Goal: Transaction & Acquisition: Purchase product/service

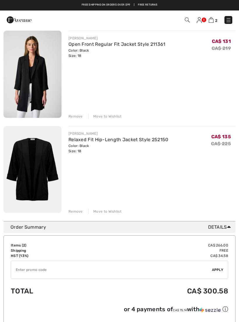
scroll to position [55, 0]
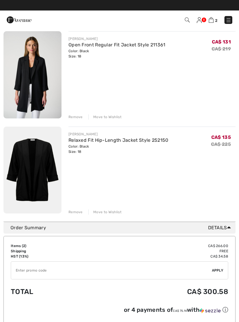
click at [71, 117] on div "Remove" at bounding box center [76, 116] width 14 height 5
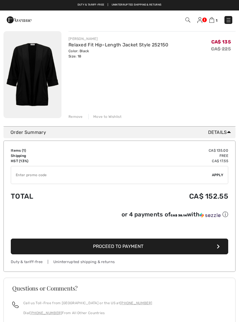
click at [72, 116] on div "Remove" at bounding box center [76, 116] width 14 height 5
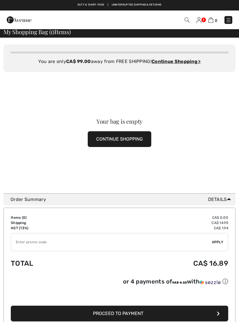
scroll to position [0, 0]
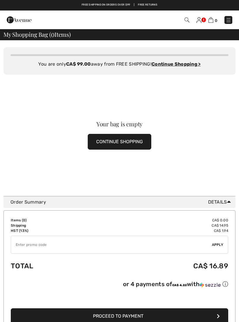
click at [186, 21] on img at bounding box center [187, 20] width 5 height 5
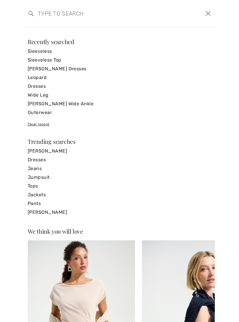
click at [75, 18] on input "search" at bounding box center [99, 14] width 131 height 18
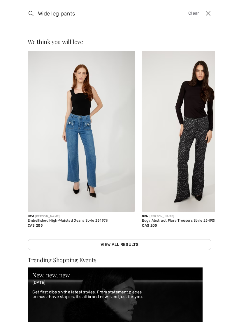
type input "Wide leg pants"
click at [30, 15] on img at bounding box center [31, 13] width 5 height 5
click at [27, 21] on div "Search Wide leg pants Clear" at bounding box center [119, 13] width 191 height 27
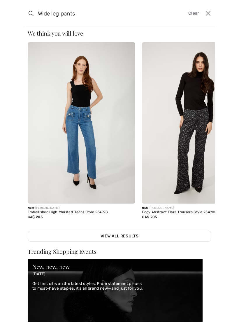
click at [144, 231] on link "View All Results" at bounding box center [120, 236] width 184 height 11
click at [131, 233] on link "View All Results" at bounding box center [120, 236] width 184 height 11
click at [132, 236] on link "View All Results" at bounding box center [120, 236] width 184 height 11
click at [125, 246] on div "We think you will love New JOSEPH RIBKOFF Fringed Solid Wrap Style 261781 CA$ 6…" at bounding box center [119, 174] width 239 height 295
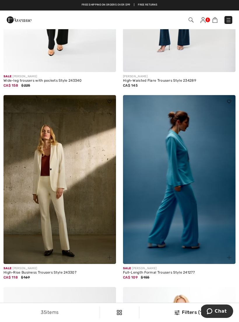
scroll to position [2796, 0]
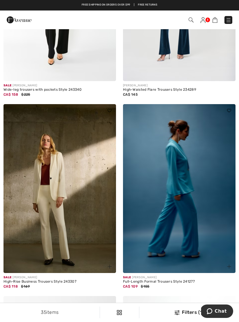
click at [190, 21] on img at bounding box center [191, 20] width 5 height 5
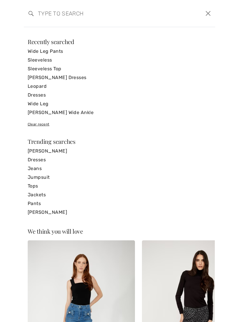
click at [56, 52] on link "Wide Leg Pants" at bounding box center [120, 51] width 184 height 9
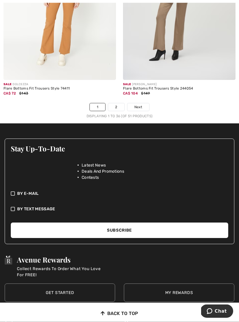
scroll to position [3572, 0]
click at [116, 104] on link "2" at bounding box center [116, 107] width 16 height 8
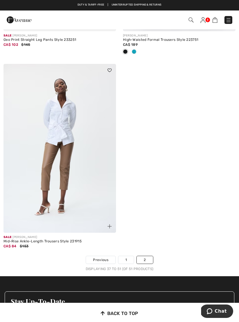
scroll to position [1306, 0]
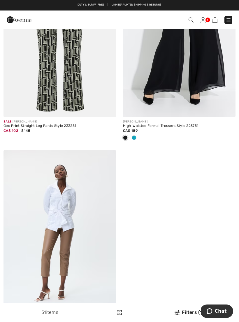
click at [230, 22] on img at bounding box center [229, 20] width 6 height 6
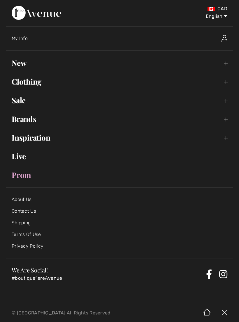
click at [42, 86] on link "Clothing Toggle submenu" at bounding box center [120, 81] width 228 height 13
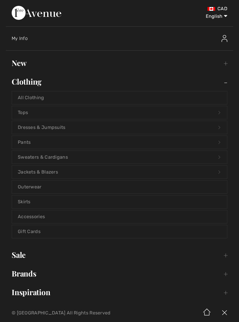
click at [51, 142] on link "Pants Open submenu" at bounding box center [119, 142] width 215 height 13
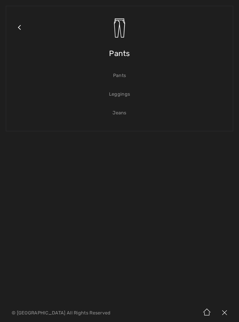
click at [125, 76] on link "Pants" at bounding box center [119, 75] width 215 height 13
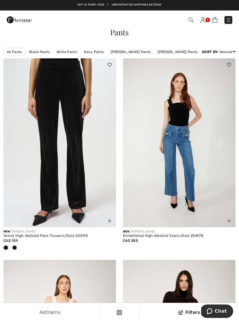
click at [187, 317] on div "460 items Filters ✖ Clear View Results 460" at bounding box center [119, 312] width 239 height 19
click at [188, 311] on div "Filters" at bounding box center [189, 312] width 93 height 7
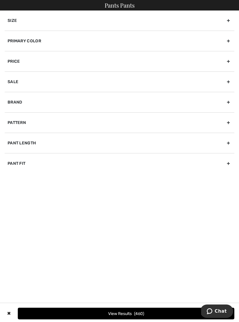
click at [177, 164] on div "Pant Fit" at bounding box center [120, 163] width 230 height 20
click at [12, 190] on input"] "Wide" at bounding box center [10, 188] width 4 height 4
checkbox input"] "true"
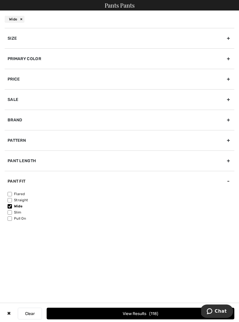
click at [135, 312] on button "View Results 118" at bounding box center [141, 314] width 188 height 12
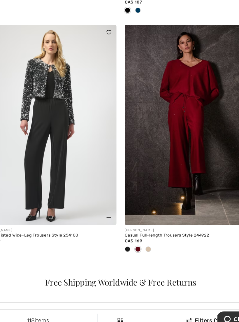
scroll to position [974, 0]
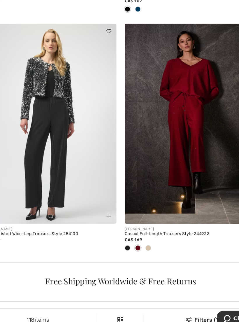
click at [123, 250] on span at bounding box center [125, 252] width 5 height 5
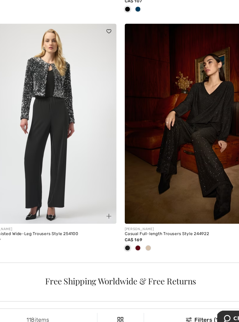
click at [182, 121] on img at bounding box center [179, 146] width 113 height 169
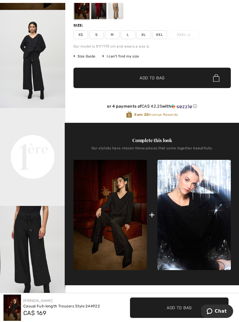
scroll to position [69, 0]
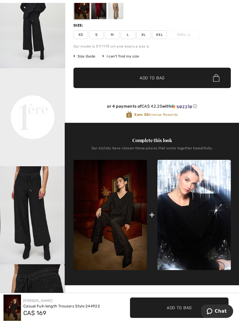
click at [41, 238] on img "3 / 6" at bounding box center [32, 215] width 65 height 98
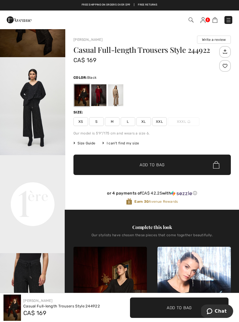
click at [121, 102] on div at bounding box center [115, 95] width 15 height 22
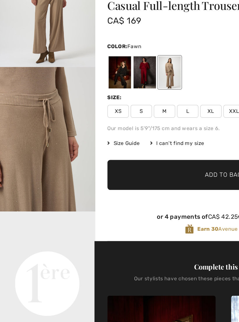
scroll to position [34, 0]
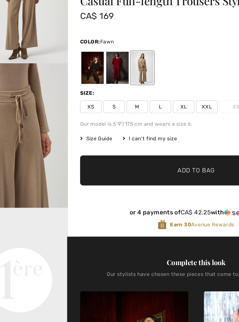
click at [152, 117] on span "XXL" at bounding box center [159, 121] width 15 height 9
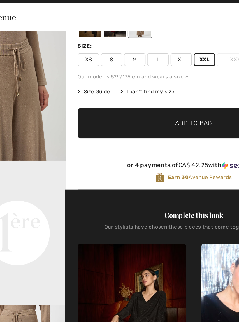
scroll to position [70, 0]
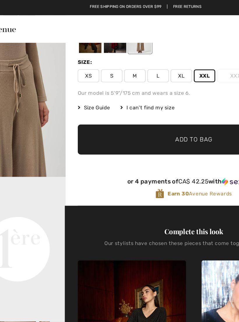
click at [140, 93] on span "Add to Bag" at bounding box center [152, 95] width 25 height 6
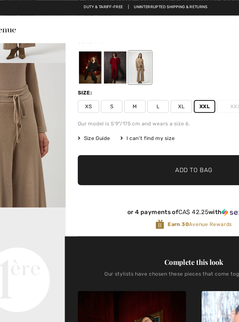
scroll to position [49, 0]
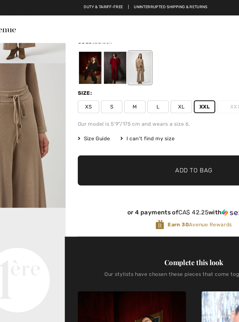
click at [74, 51] on div at bounding box center [81, 46] width 15 height 22
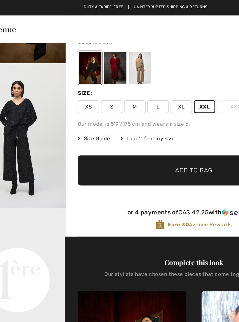
scroll to position [0, 0]
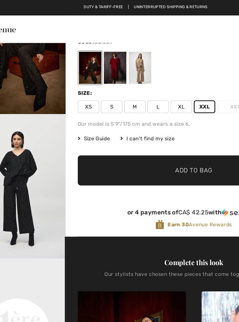
click at [140, 116] on span "Add to Bag" at bounding box center [152, 116] width 25 height 6
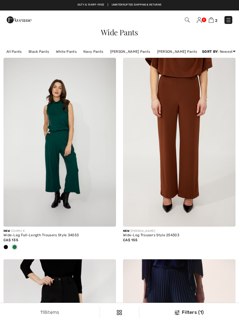
scroll to position [974, 0]
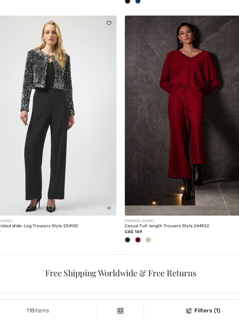
checkbox input "true"
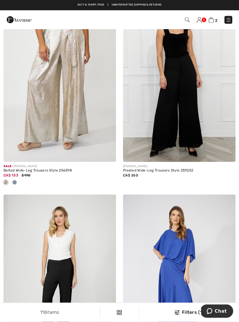
scroll to position [2864, 0]
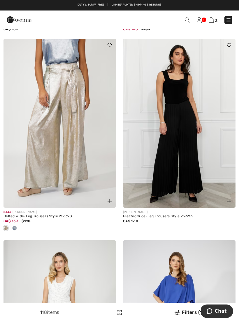
click at [188, 142] on img at bounding box center [179, 123] width 113 height 169
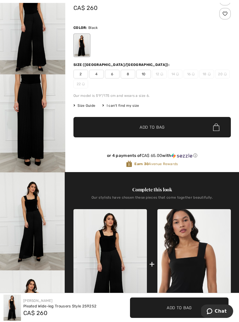
scroll to position [114, 0]
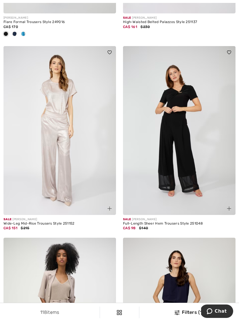
scroll to position [3260, 0]
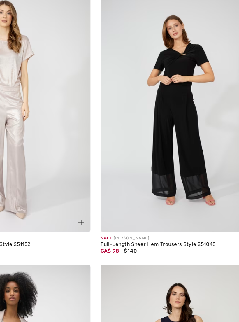
click at [142, 97] on img at bounding box center [179, 130] width 113 height 169
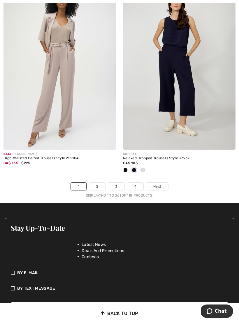
scroll to position [3579, 0]
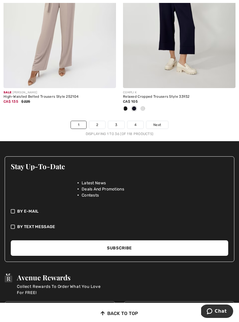
click at [100, 124] on link "2" at bounding box center [97, 125] width 16 height 8
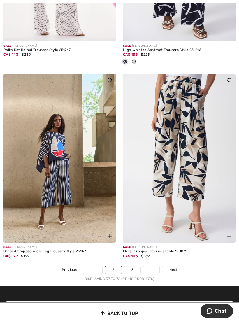
scroll to position [3458, 0]
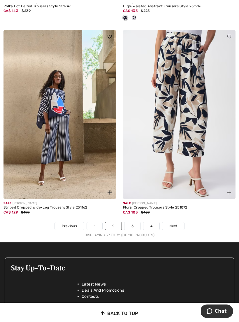
click at [133, 225] on link "3" at bounding box center [133, 226] width 16 height 8
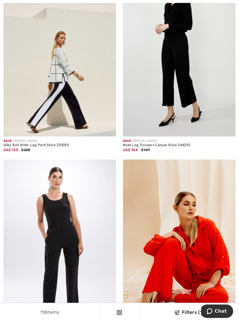
scroll to position [91, 0]
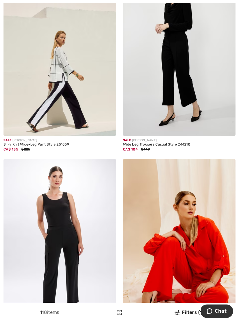
click at [38, 95] on img at bounding box center [60, 51] width 113 height 169
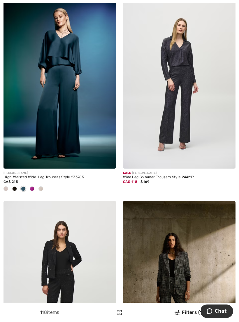
scroll to position [441, 0]
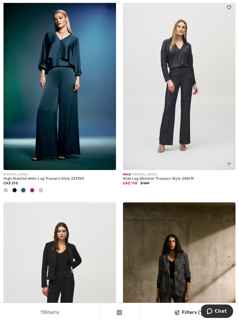
click at [16, 193] on div at bounding box center [14, 191] width 9 height 10
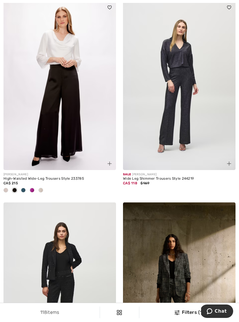
click at [91, 123] on img at bounding box center [60, 85] width 113 height 169
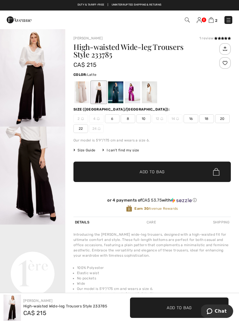
click at [81, 97] on div at bounding box center [81, 92] width 15 height 22
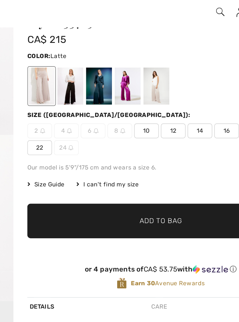
scroll to position [17, 0]
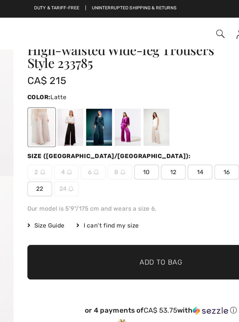
click at [91, 78] on div at bounding box center [98, 75] width 15 height 22
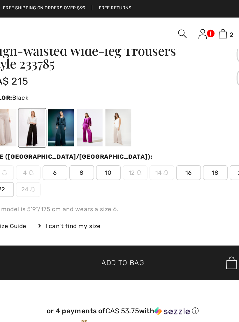
scroll to position [17, 0]
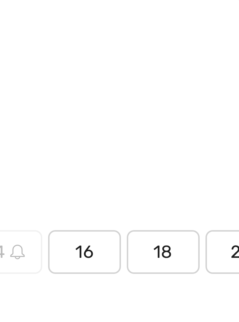
click at [200, 98] on span "18" at bounding box center [207, 102] width 15 height 9
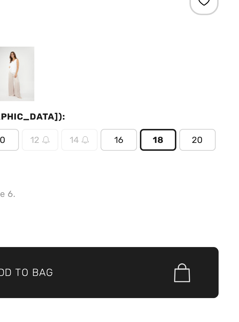
click at [74, 145] on span "✔ Added to Bag Add to Bag" at bounding box center [153, 155] width 158 height 20
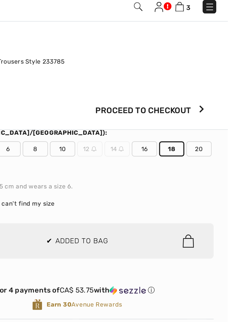
scroll to position [0, 0]
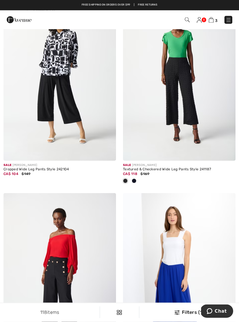
scroll to position [1872, 0]
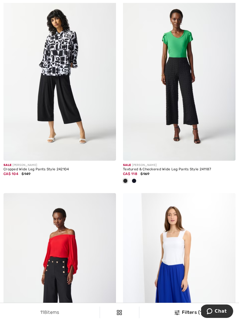
click at [32, 86] on img at bounding box center [60, 76] width 113 height 169
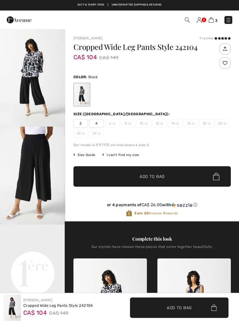
checkbox input "true"
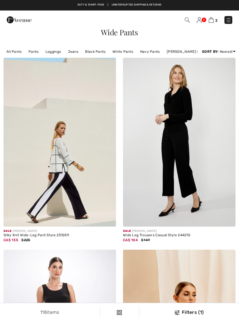
scroll to position [1894, 0]
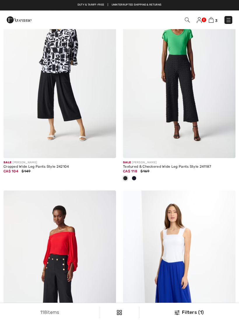
checkbox input "true"
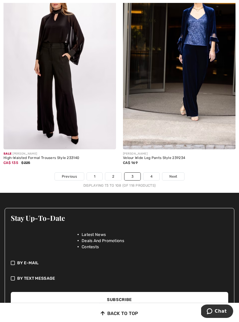
scroll to position [3494, 0]
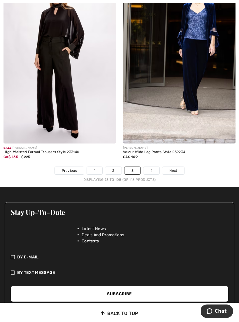
click at [153, 168] on link "4" at bounding box center [152, 171] width 16 height 8
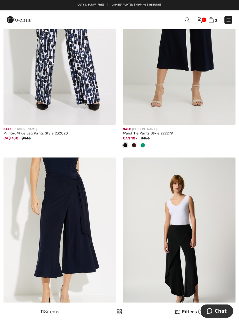
scroll to position [675, 0]
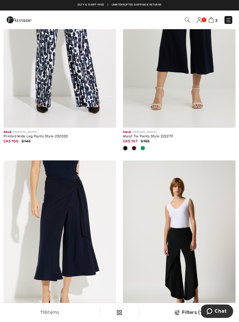
click at [217, 20] on span "3" at bounding box center [216, 20] width 2 height 4
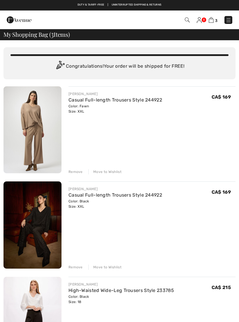
click at [77, 172] on div "Remove" at bounding box center [76, 171] width 14 height 5
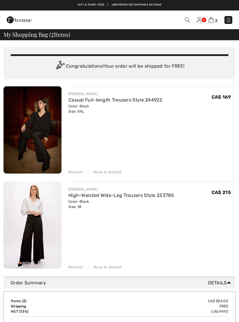
click at [143, 102] on link "Casual Full-length Trousers Style 244922" at bounding box center [116, 100] width 94 height 6
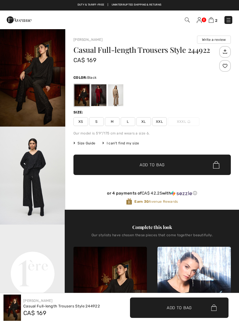
checkbox input "true"
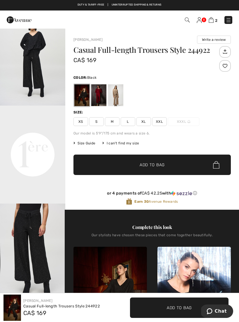
scroll to position [119, 0]
click at [47, 139] on video "Your browser does not support the video tag." at bounding box center [32, 122] width 65 height 33
click at [43, 241] on img "3 / 6" at bounding box center [32, 253] width 65 height 98
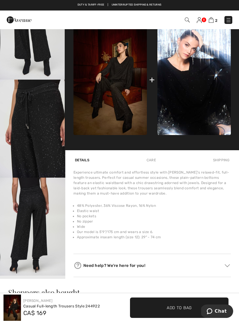
scroll to position [222, 0]
click at [46, 136] on img "4 / 6" at bounding box center [32, 129] width 65 height 98
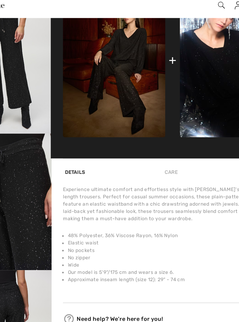
scroll to position [221, 0]
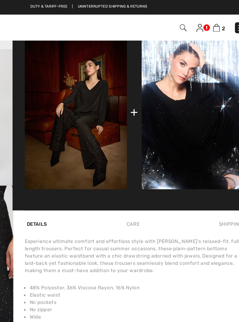
click at [100, 84] on div "+" at bounding box center [153, 81] width 158 height 111
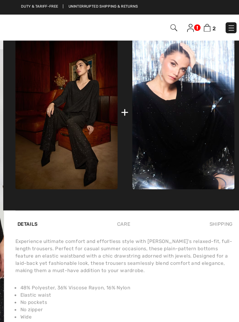
click at [74, 62] on img at bounding box center [111, 81] width 74 height 111
click at [74, 57] on img at bounding box center [111, 81] width 74 height 111
click at [93, 86] on div "+" at bounding box center [153, 81] width 158 height 111
click at [158, 81] on img at bounding box center [195, 81] width 74 height 111
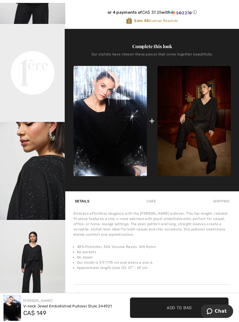
click at [37, 196] on img "3 / 7" at bounding box center [32, 171] width 65 height 98
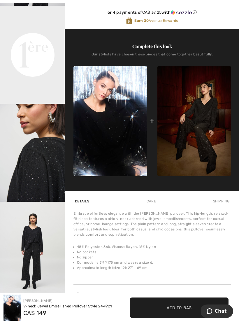
scroll to position [15, 0]
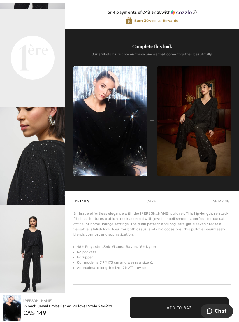
click at [26, 41] on video "Your browser does not support the video tag." at bounding box center [32, 25] width 65 height 33
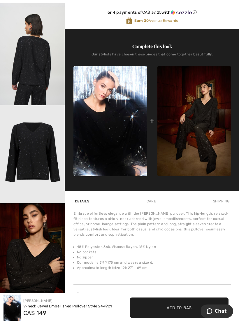
scroll to position [331, 0]
click at [27, 94] on img "5 / 7" at bounding box center [32, 56] width 65 height 98
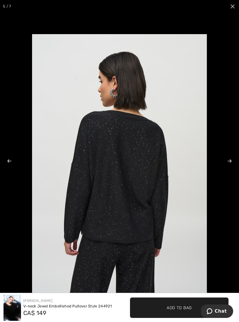
scroll to position [309, 0]
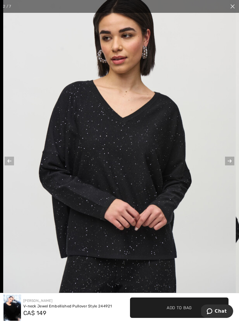
click at [86, 309] on div "V-neck Jewel Embellished Pullover Style 244921" at bounding box center [67, 307] width 89 height 6
click at [36, 317] on span "CA$ 149" at bounding box center [34, 313] width 23 height 7
click at [41, 303] on link "[PERSON_NAME]" at bounding box center [37, 301] width 29 height 4
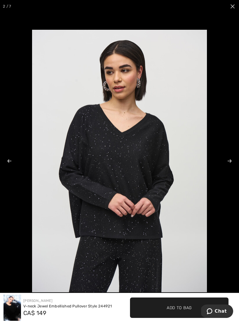
click at [171, 308] on span "Add to Bag" at bounding box center [179, 308] width 25 height 6
click at [170, 308] on span "Add to Bag" at bounding box center [179, 308] width 25 height 6
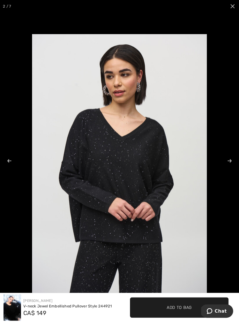
click at [175, 311] on span "Add to Bag" at bounding box center [179, 308] width 25 height 6
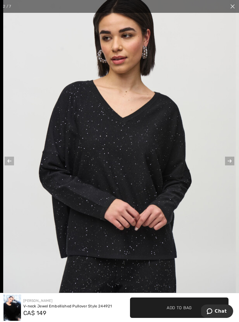
click at [47, 317] on div "CA$ 149" at bounding box center [67, 313] width 89 height 8
click at [43, 303] on link "[PERSON_NAME]" at bounding box center [37, 301] width 29 height 4
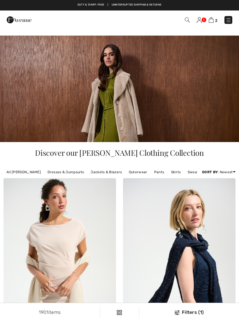
checkbox input "true"
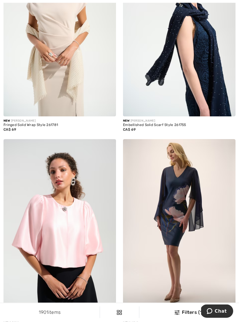
scroll to position [231, 0]
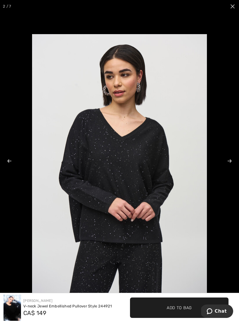
click at [171, 311] on span "Add to Bag" at bounding box center [179, 308] width 25 height 6
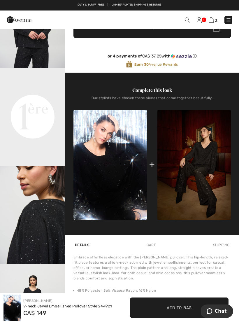
click at [197, 303] on div "Joseph Ribkoff V-neck Jewel Embellished Pullover Style 244921 CA$ 149 ✔ Added t…" at bounding box center [119, 307] width 239 height 29
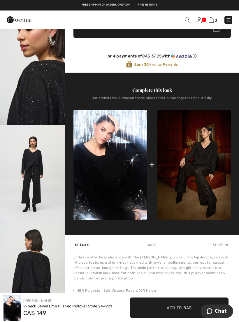
scroll to position [139, 0]
click at [11, 318] on img at bounding box center [13, 308] width 18 height 26
click at [40, 317] on span "CA$ 149" at bounding box center [34, 313] width 23 height 7
click at [56, 309] on div "V-neck Jewel Embellished Pullover Style 244921" at bounding box center [67, 307] width 89 height 6
click at [182, 311] on span "Add to Bag" at bounding box center [179, 308] width 25 height 6
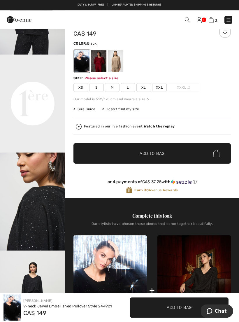
scroll to position [31, 0]
click at [83, 63] on div at bounding box center [81, 61] width 15 height 22
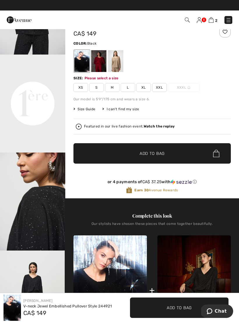
scroll to position [0, 0]
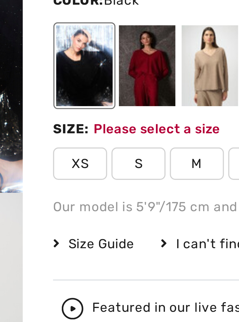
click at [91, 50] on div at bounding box center [98, 61] width 15 height 22
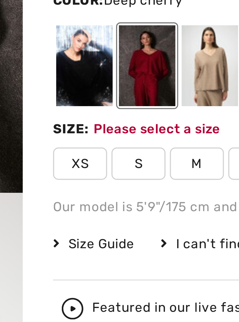
click at [91, 50] on div at bounding box center [98, 61] width 15 height 22
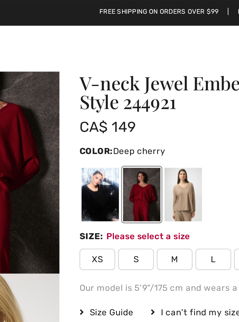
scroll to position [13, 0]
click at [74, 83] on div at bounding box center [81, 79] width 15 height 22
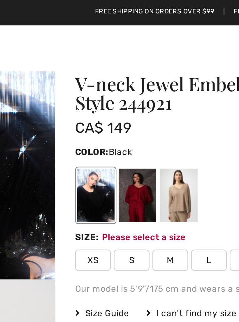
scroll to position [12, 0]
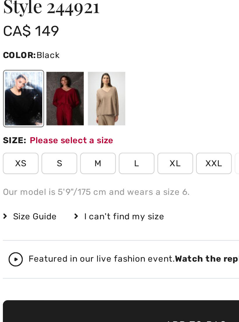
click at [74, 69] on div at bounding box center [81, 80] width 15 height 22
click at [137, 102] on span "XL" at bounding box center [144, 106] width 15 height 9
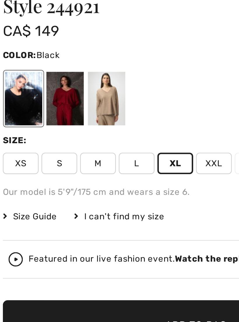
click at [137, 102] on span "XL" at bounding box center [144, 106] width 15 height 9
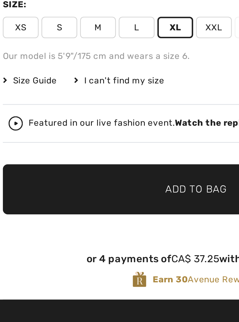
click at [140, 170] on span "Add to Bag" at bounding box center [152, 173] width 25 height 6
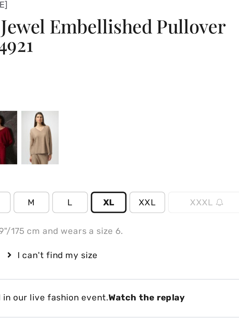
scroll to position [0, 0]
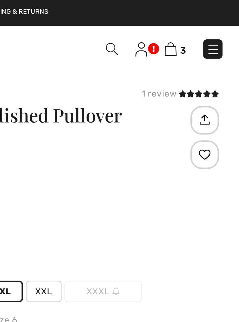
click at [209, 22] on img at bounding box center [211, 20] width 5 height 6
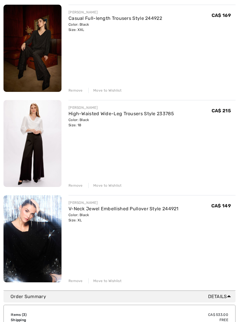
scroll to position [82, 0]
click at [77, 189] on div "[PERSON_NAME] Casual Full-length Trousers Style 244922 Color: Black Size: XXL F…" at bounding box center [120, 144] width 232 height 279
click at [79, 190] on div "[PERSON_NAME] Casual Full-length Trousers Style 244922 Color: Black Size: XXL F…" at bounding box center [120, 143] width 232 height 279
click at [111, 188] on div "Move to Wishlist" at bounding box center [104, 185] width 33 height 5
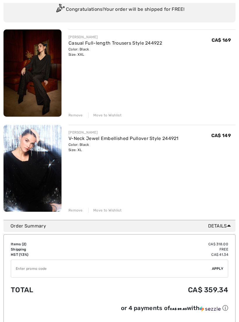
scroll to position [61, 0]
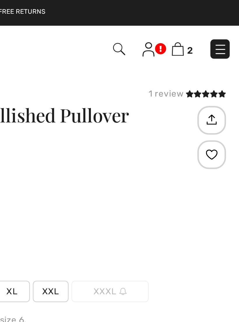
click at [197, 21] on link at bounding box center [199, 19] width 5 height 7
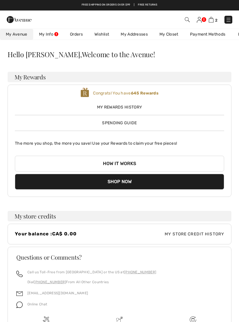
click at [127, 110] on span "My Rewards History" at bounding box center [120, 107] width 210 height 6
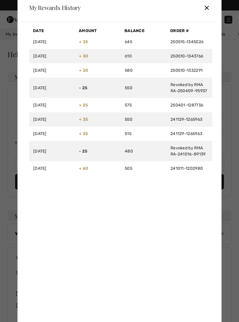
click at [207, 13] on div "✕" at bounding box center [207, 7] width 6 height 12
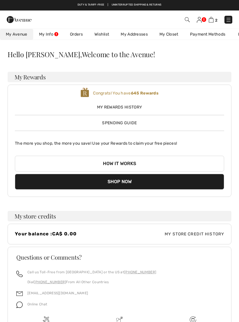
click at [229, 21] on img at bounding box center [229, 20] width 6 height 6
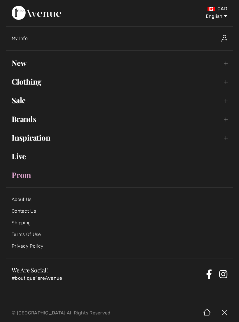
click at [25, 41] on div "My Info" at bounding box center [123, 38] width 222 height 19
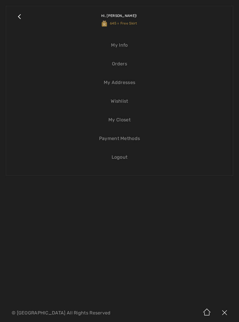
click at [123, 102] on link "Wishlist" at bounding box center [119, 101] width 215 height 13
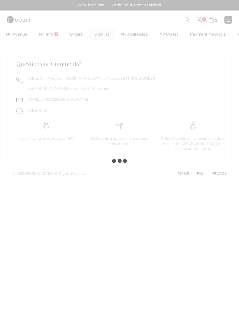
checkbox input "true"
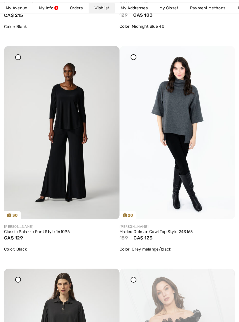
scroll to position [280, 0]
click at [104, 148] on img at bounding box center [62, 132] width 116 height 173
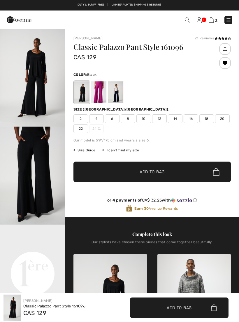
checkbox input "true"
click at [210, 121] on span "18" at bounding box center [207, 118] width 15 height 9
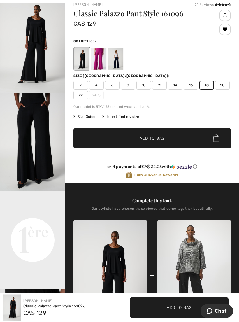
scroll to position [36, 0]
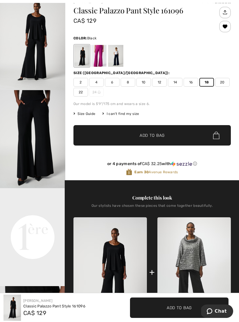
click at [185, 137] on span "✔ Added to Bag Add to Bag" at bounding box center [153, 135] width 158 height 20
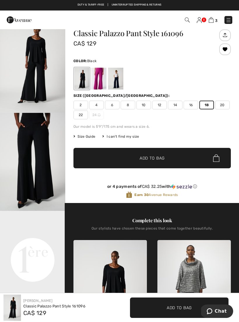
scroll to position [0, 0]
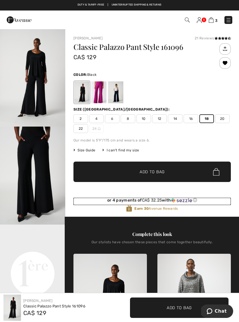
click at [114, 203] on div "or 4 payments of CA$ 32.25 with ⓘ" at bounding box center [153, 200] width 158 height 5
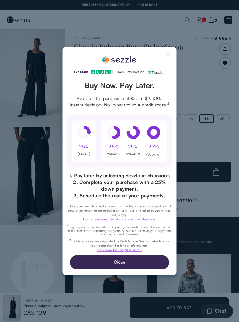
click at [172, 52] on button "Close Sezzle Modal" at bounding box center [168, 54] width 7 height 7
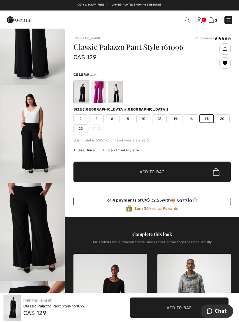
scroll to position [434, 0]
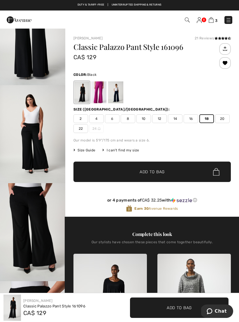
click at [42, 161] on img "5 / 12" at bounding box center [32, 134] width 65 height 98
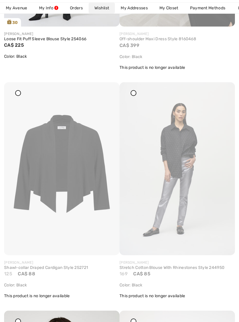
scroll to position [717, 0]
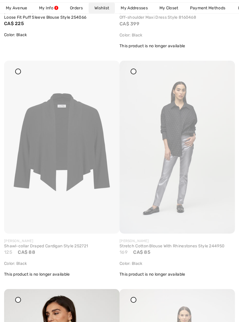
click at [204, 143] on img at bounding box center [178, 147] width 116 height 173
click at [197, 135] on img at bounding box center [178, 147] width 116 height 173
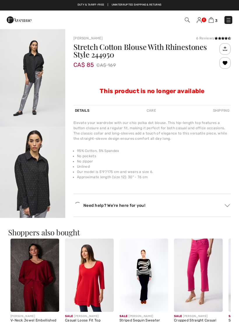
checkbox input "true"
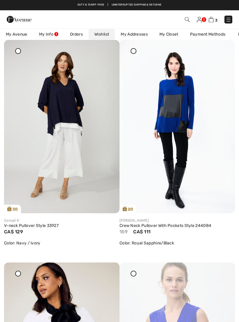
scroll to position [1195, 0]
click at [199, 118] on img at bounding box center [178, 126] width 116 height 173
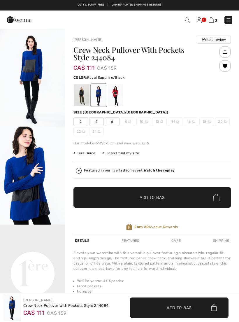
checkbox input "true"
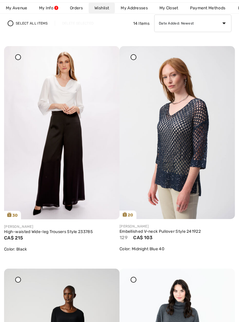
scroll to position [100, 0]
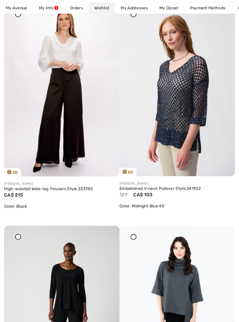
click at [219, 141] on img at bounding box center [178, 89] width 116 height 173
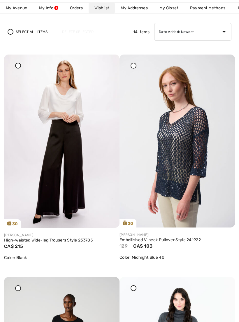
scroll to position [57, 0]
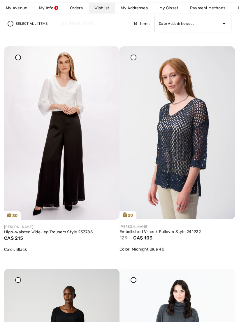
click at [229, 58] on img at bounding box center [178, 133] width 116 height 173
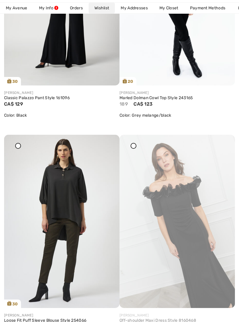
scroll to position [414, 0]
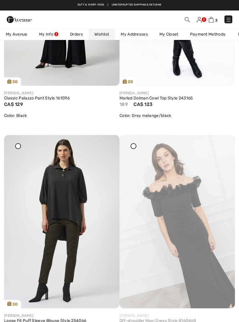
click at [138, 148] on img at bounding box center [178, 221] width 116 height 173
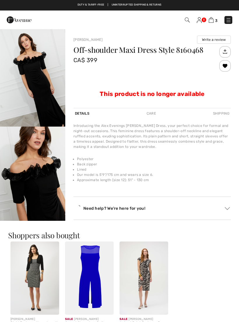
checkbox input "true"
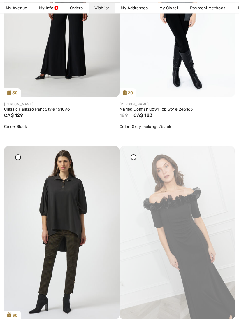
scroll to position [402, 0]
click at [222, 163] on img at bounding box center [178, 232] width 116 height 173
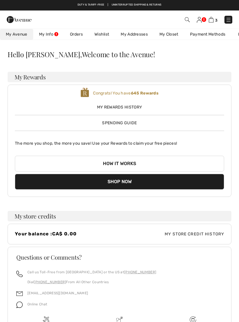
click at [213, 19] on img at bounding box center [211, 20] width 5 height 6
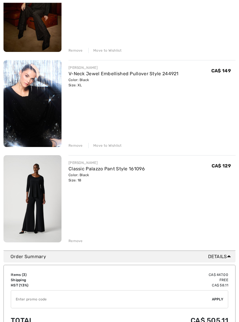
scroll to position [121, 0]
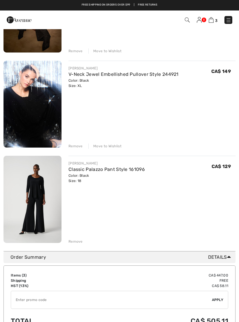
click at [131, 171] on link "Classic Palazzo Pant Style 161096" at bounding box center [107, 170] width 76 height 6
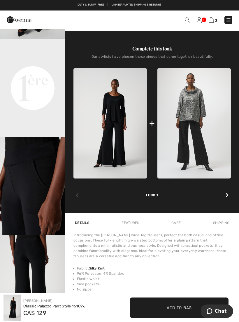
scroll to position [185, 0]
click at [204, 137] on img at bounding box center [195, 124] width 74 height 110
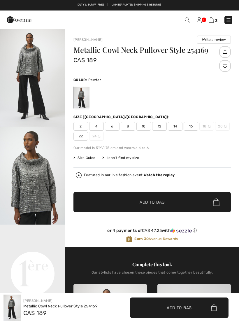
checkbox input "true"
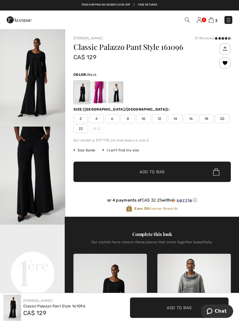
click at [213, 21] on img at bounding box center [211, 20] width 5 height 6
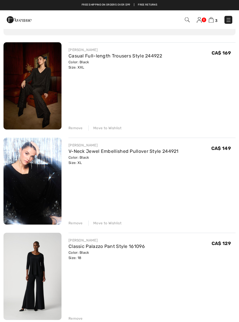
scroll to position [41, 0]
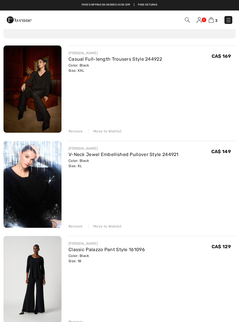
click at [113, 131] on div "Move to Wishlist" at bounding box center [104, 131] width 33 height 5
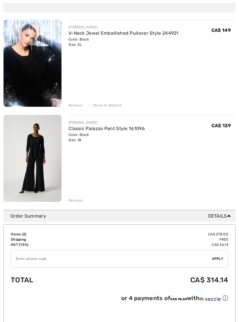
scroll to position [67, 0]
click at [113, 109] on div "JOSEPH RIBKOFF V-Neck Jewel Embellished Pullover Style 244921 Color: Black Size…" at bounding box center [120, 112] width 232 height 184
click at [122, 106] on div "Remove Move to Wishlist" at bounding box center [152, 105] width 167 height 6
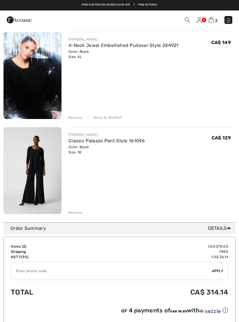
scroll to position [52, 0]
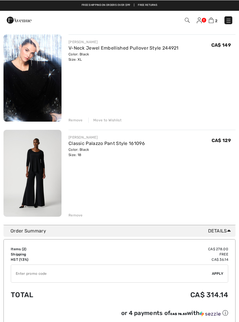
click at [114, 121] on div "Move to Wishlist" at bounding box center [104, 119] width 33 height 5
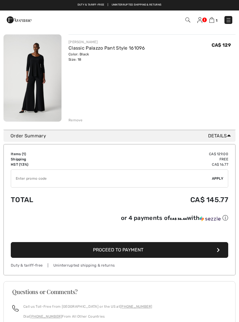
click at [144, 253] on button "Proceed to Payment" at bounding box center [120, 250] width 218 height 16
